Goal: Transaction & Acquisition: Subscribe to service/newsletter

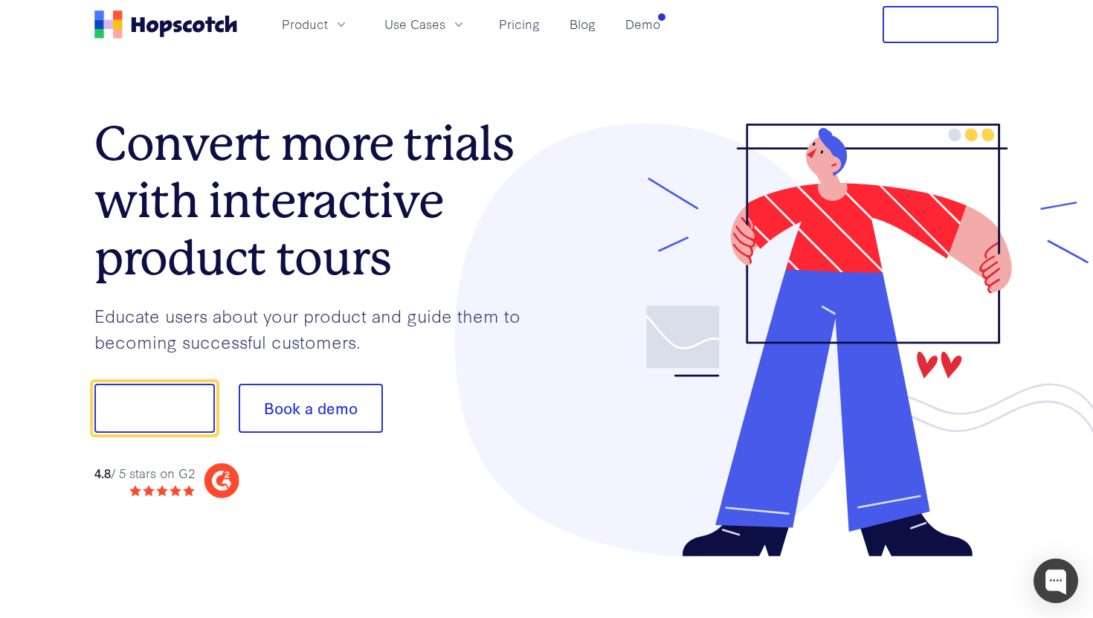
click at [329, 283] on h1 "Convert more trials with interactive product tours" at bounding box center [320, 200] width 452 height 171
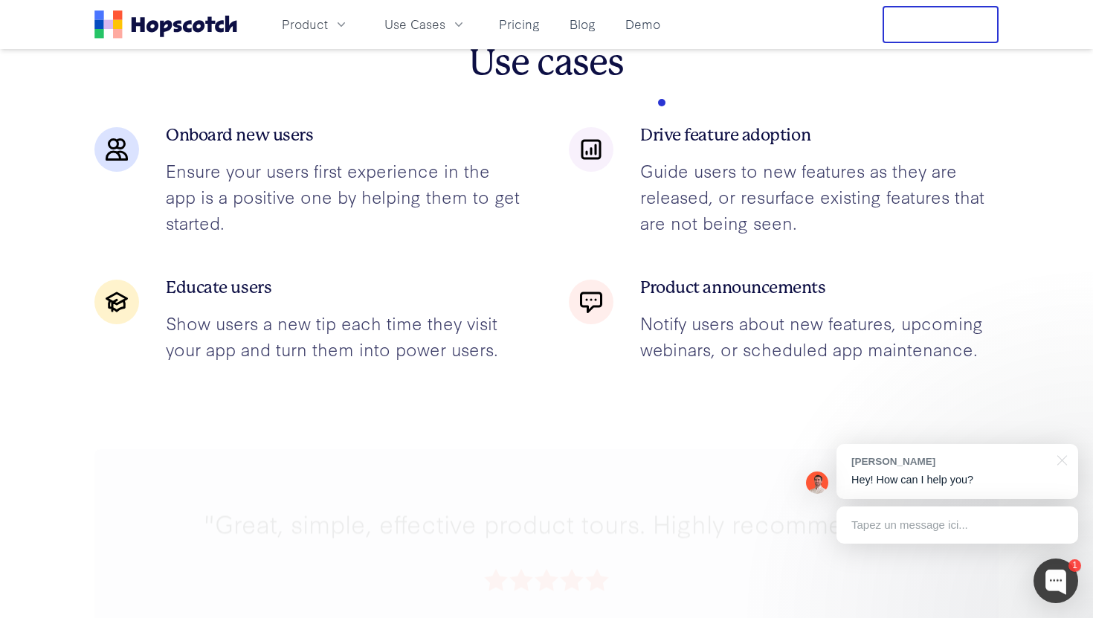
scroll to position [2251, 0]
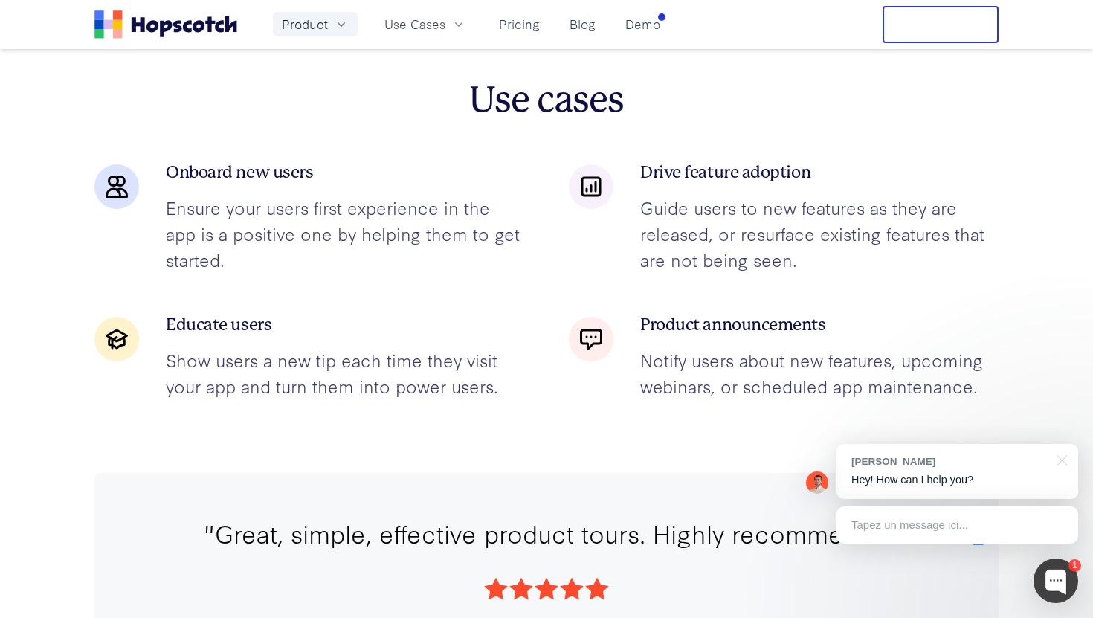
click at [336, 16] on button "Product" at bounding box center [315, 24] width 85 height 25
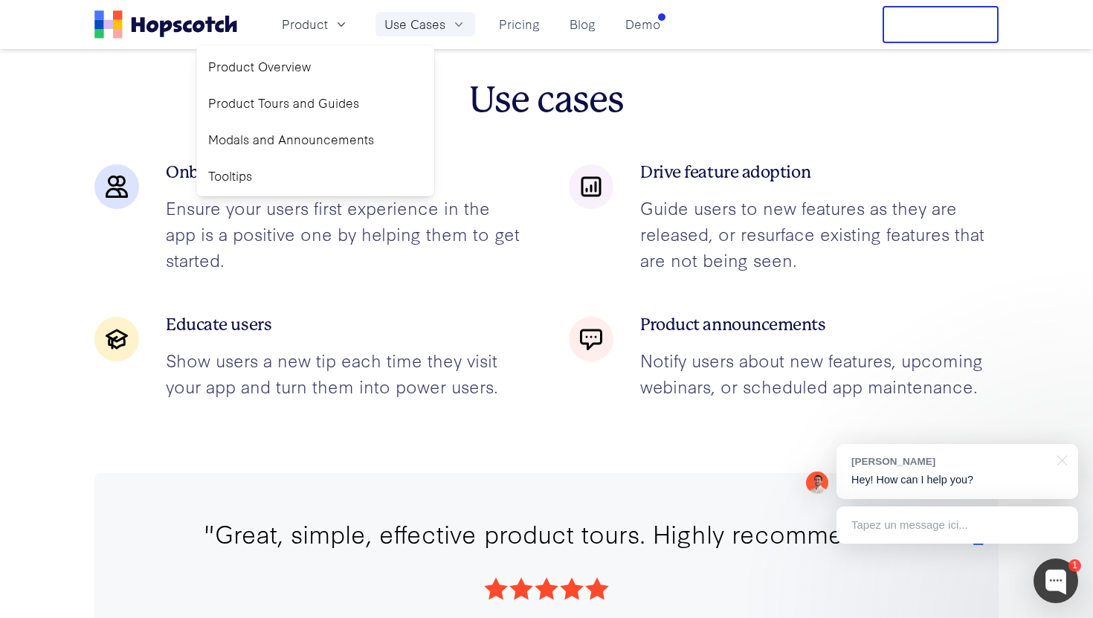
click at [451, 22] on icon "button" at bounding box center [458, 24] width 15 height 15
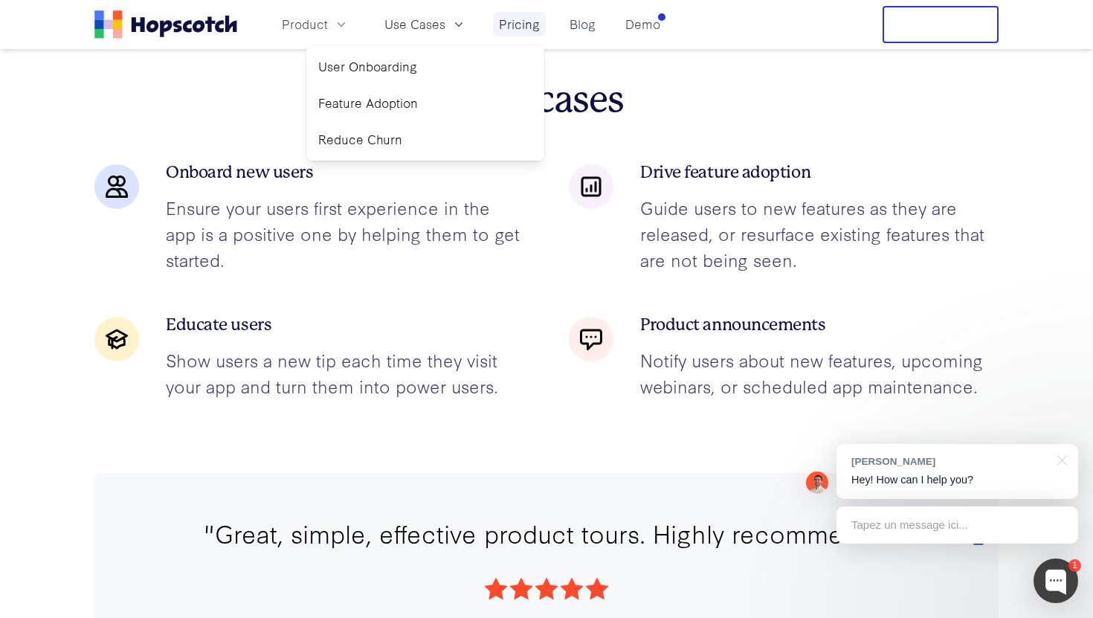
click at [520, 25] on link "Pricing" at bounding box center [519, 24] width 53 height 25
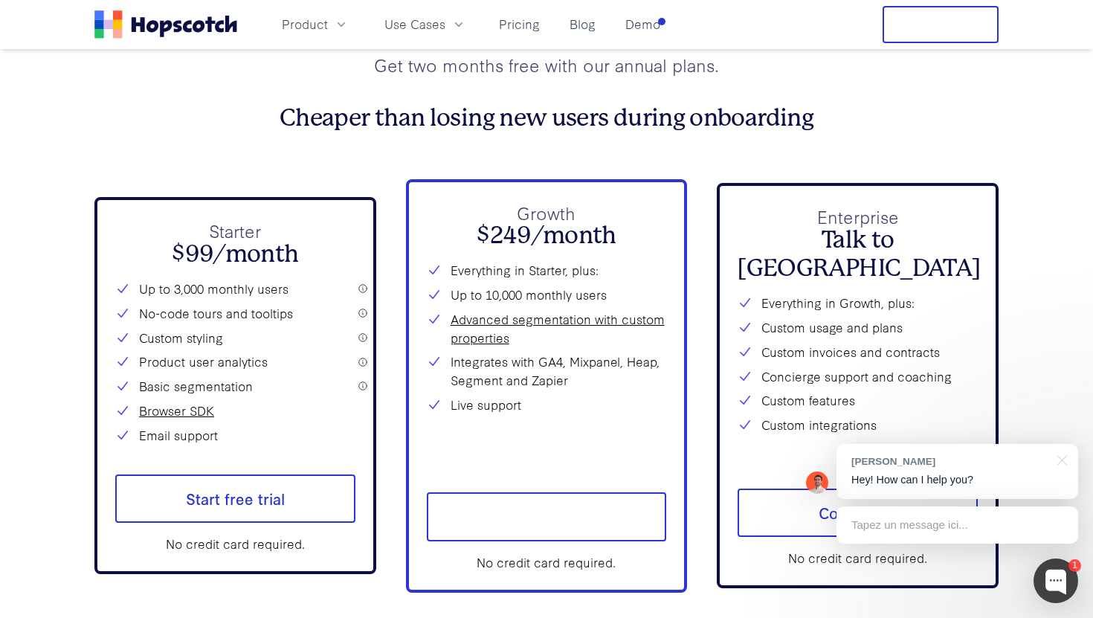
scroll to position [5356, 0]
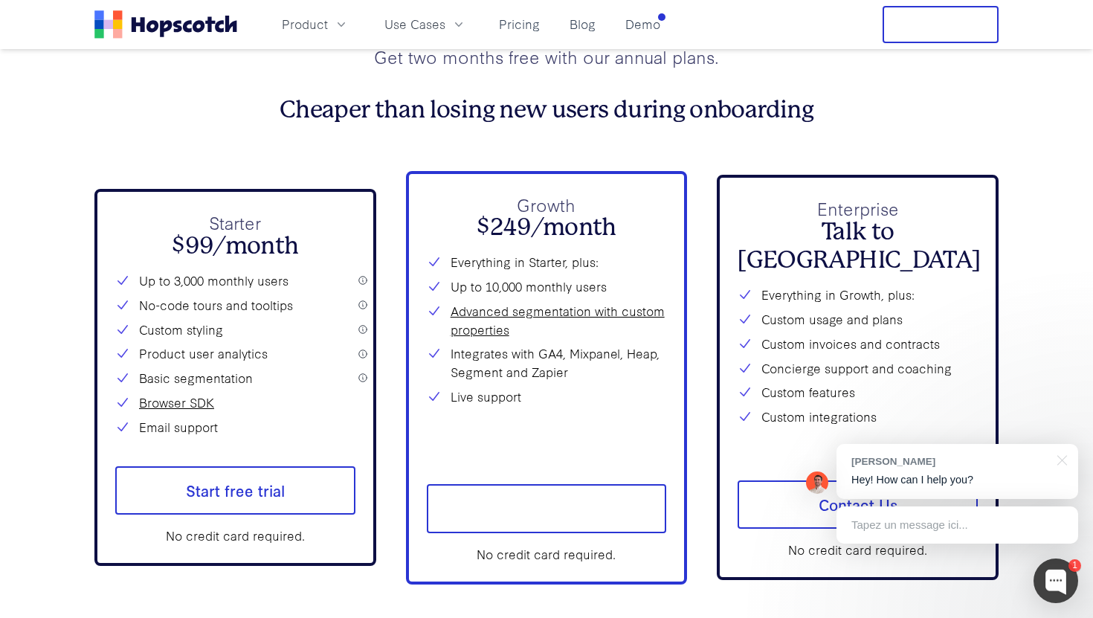
click at [571, 286] on li "Up to 10,000 monthly users" at bounding box center [547, 286] width 240 height 19
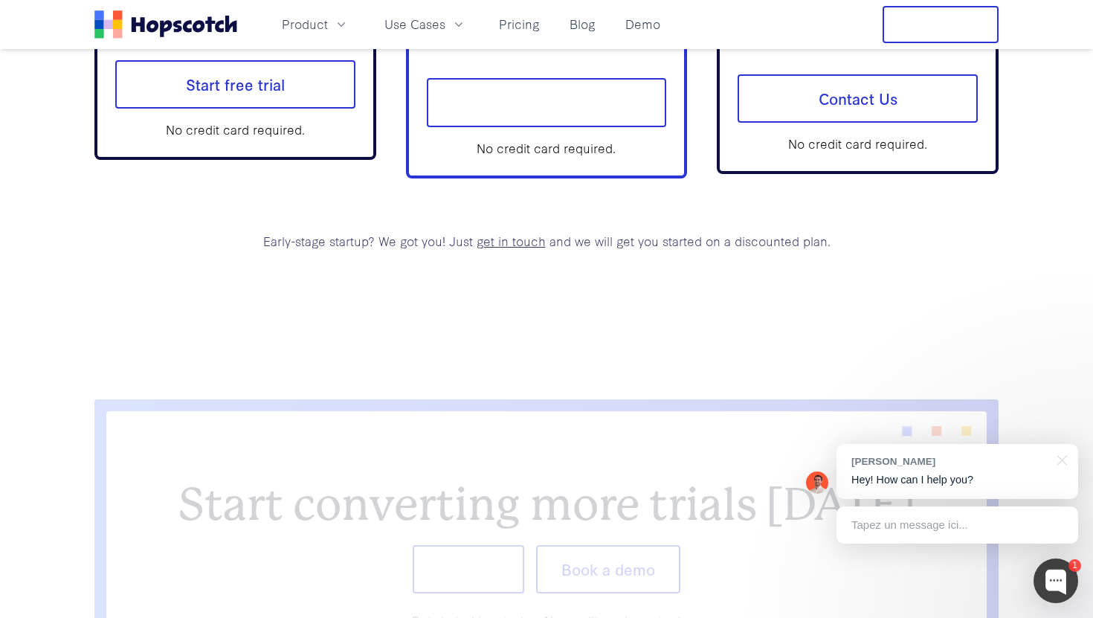
scroll to position [5889, 0]
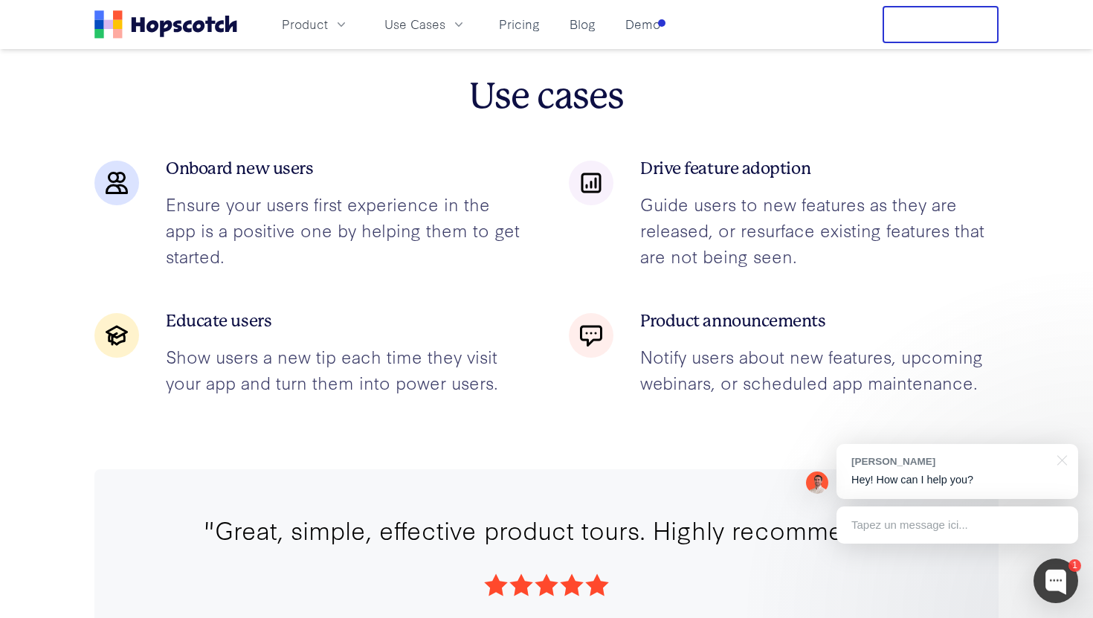
scroll to position [2251, 0]
